Goal: Information Seeking & Learning: Learn about a topic

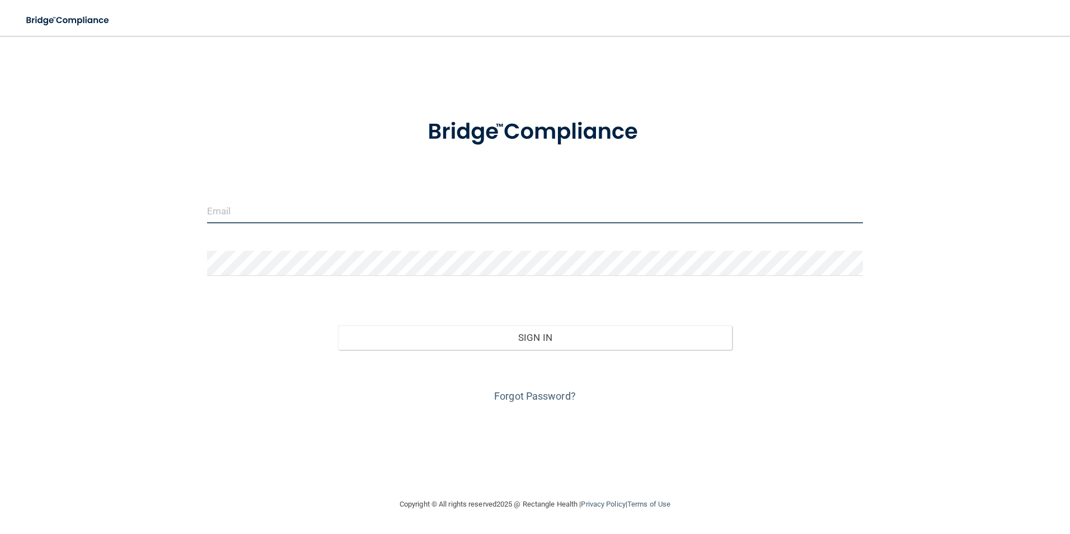
click at [287, 216] on input "email" at bounding box center [535, 210] width 656 height 25
type input "Ivetter918@yahoo.com"
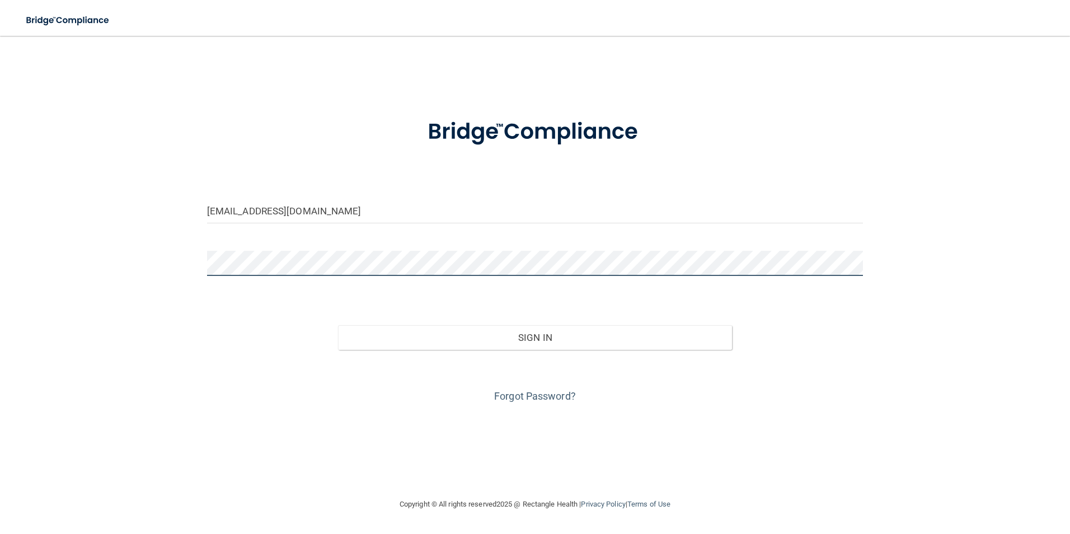
click at [338, 325] on button "Sign In" at bounding box center [535, 337] width 394 height 25
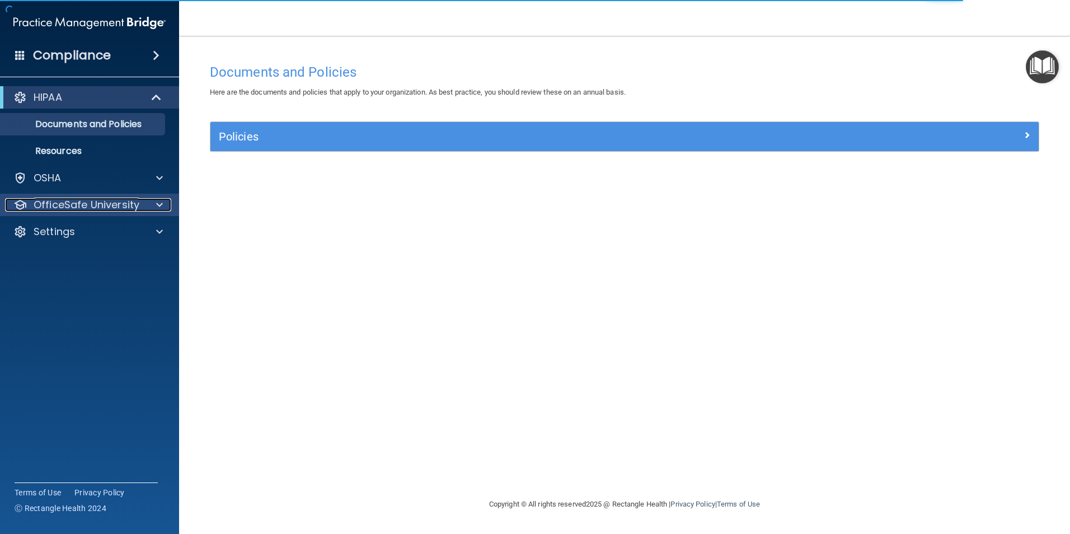
click at [155, 203] on div at bounding box center [158, 204] width 28 height 13
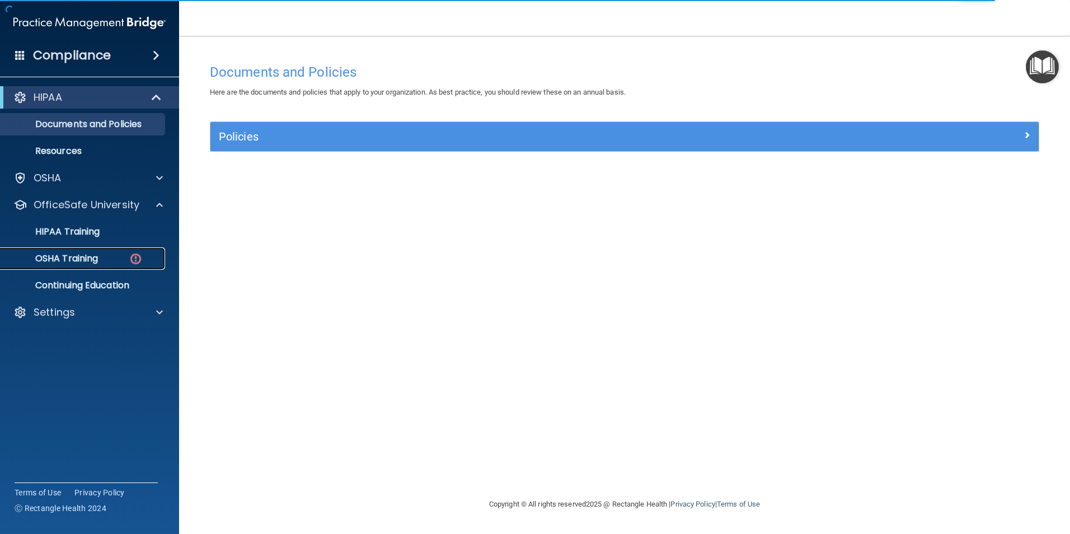
click at [136, 257] on img at bounding box center [136, 259] width 14 height 14
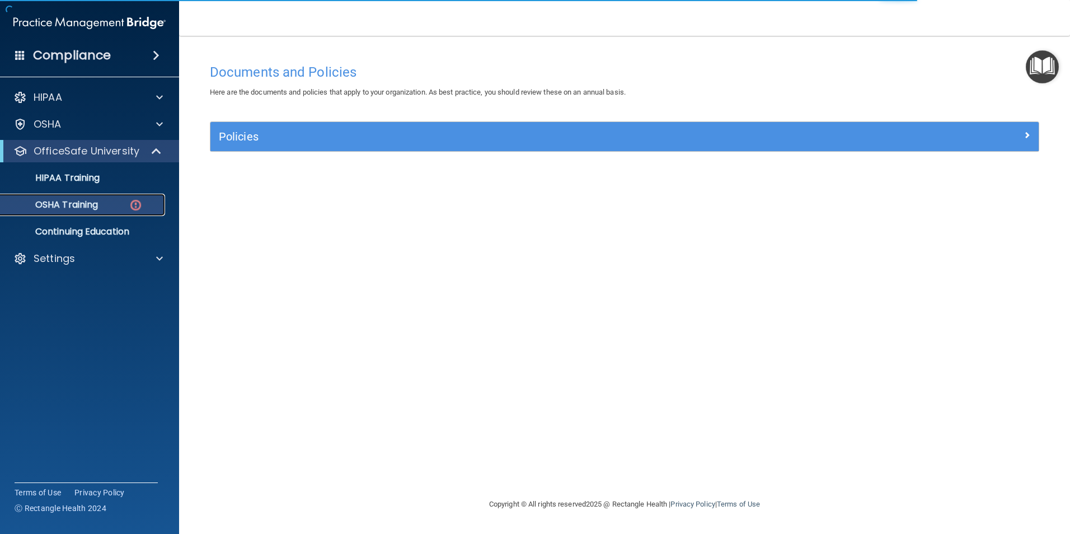
click at [136, 202] on img at bounding box center [136, 205] width 14 height 14
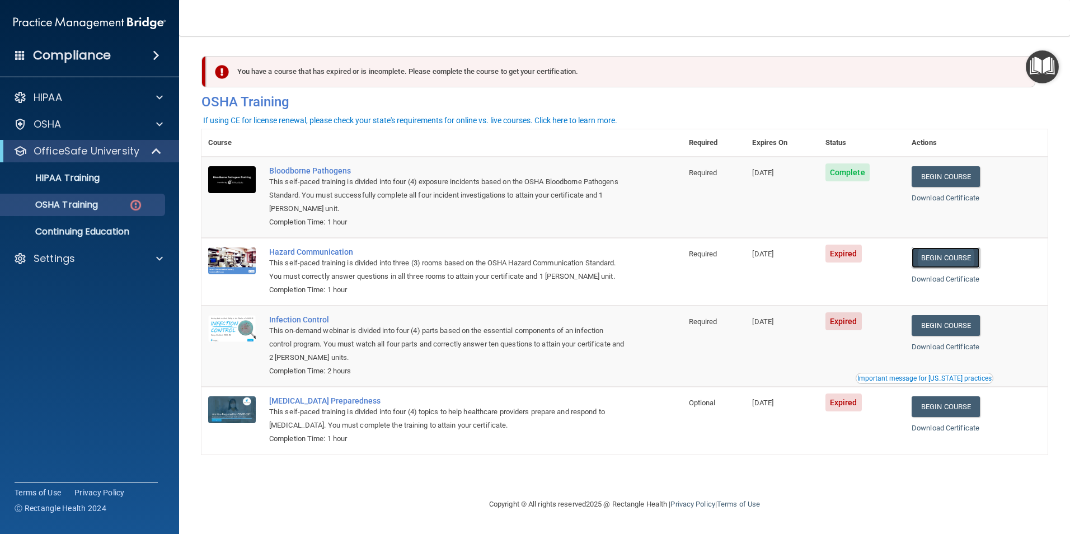
click at [947, 257] on link "Begin Course" at bounding box center [945, 257] width 68 height 21
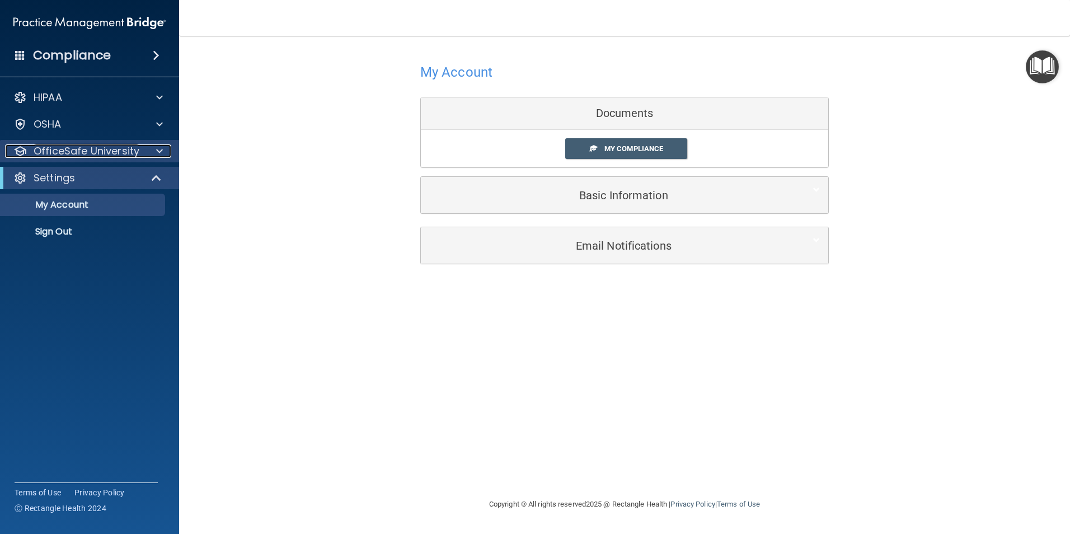
click at [164, 153] on div at bounding box center [158, 150] width 28 height 13
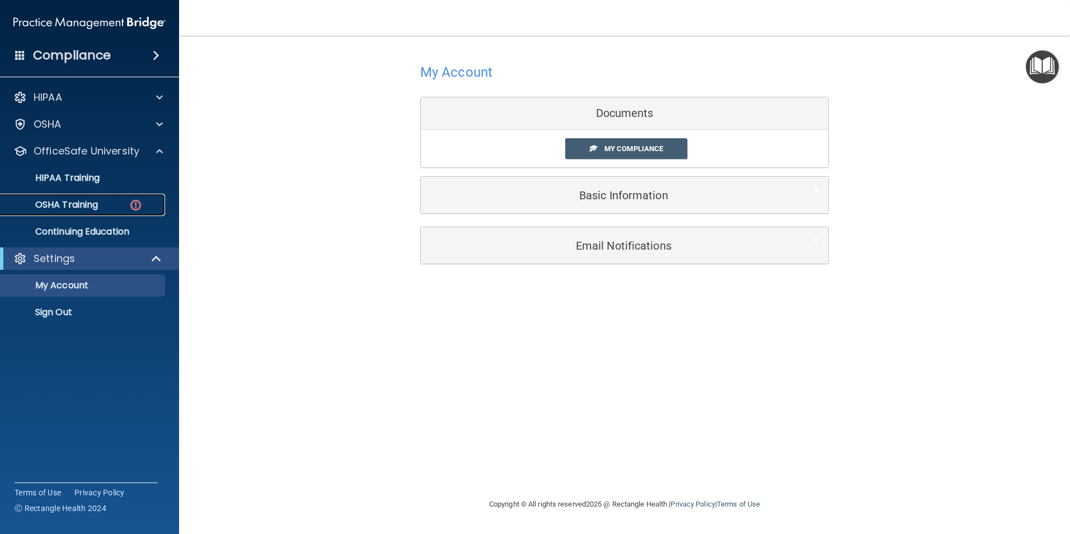
click at [137, 205] on img at bounding box center [136, 205] width 14 height 14
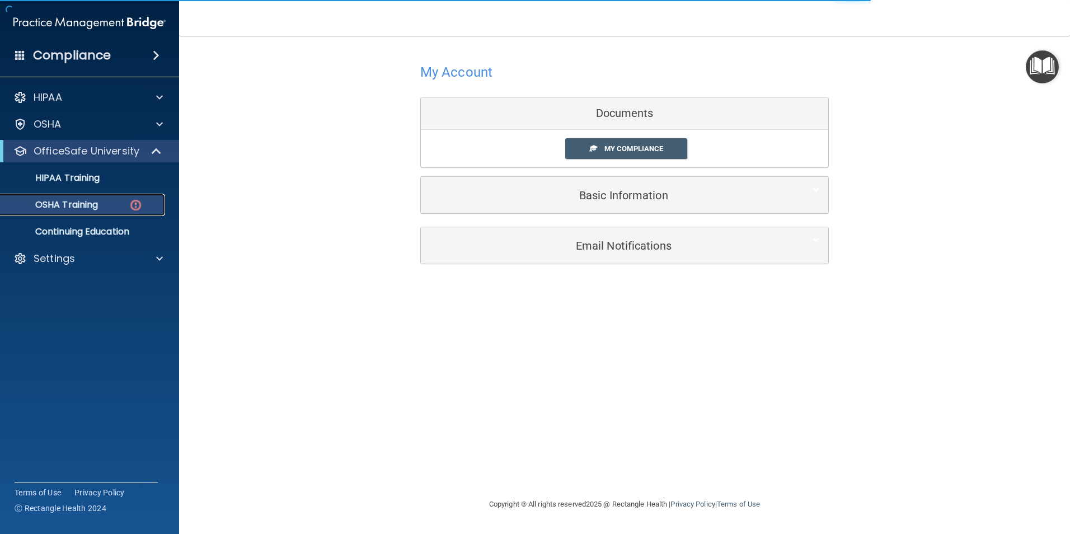
click at [133, 205] on img at bounding box center [136, 205] width 14 height 14
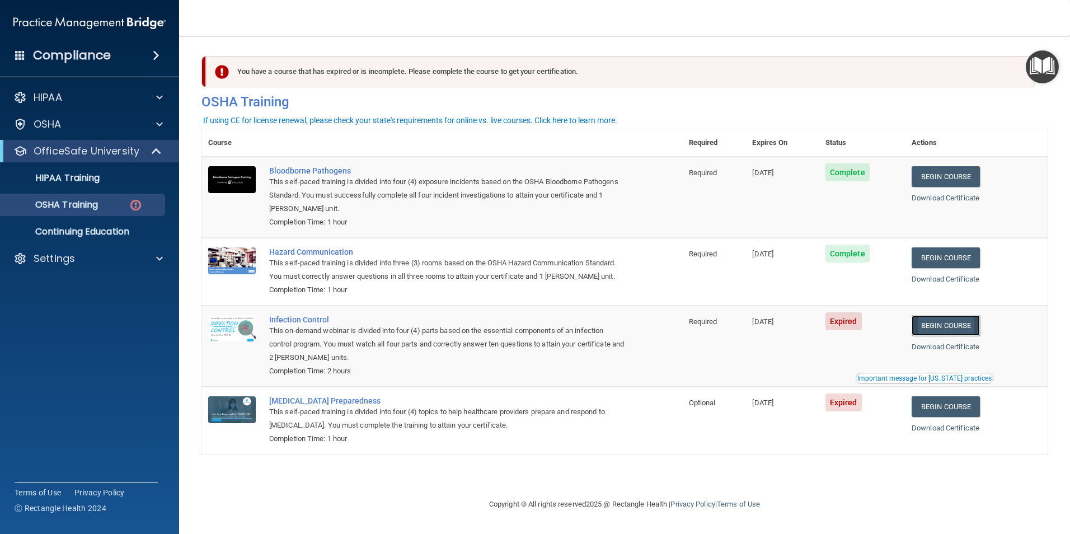
click at [945, 325] on link "Begin Course" at bounding box center [945, 325] width 68 height 21
